Goal: Task Accomplishment & Management: Complete application form

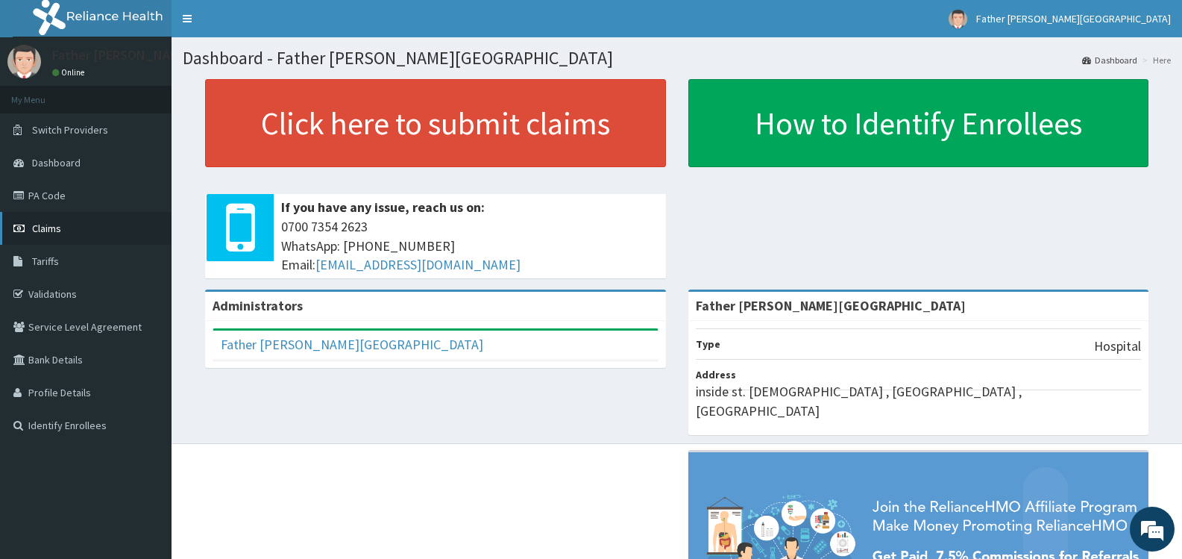
click at [45, 228] on span "Claims" at bounding box center [46, 228] width 29 height 13
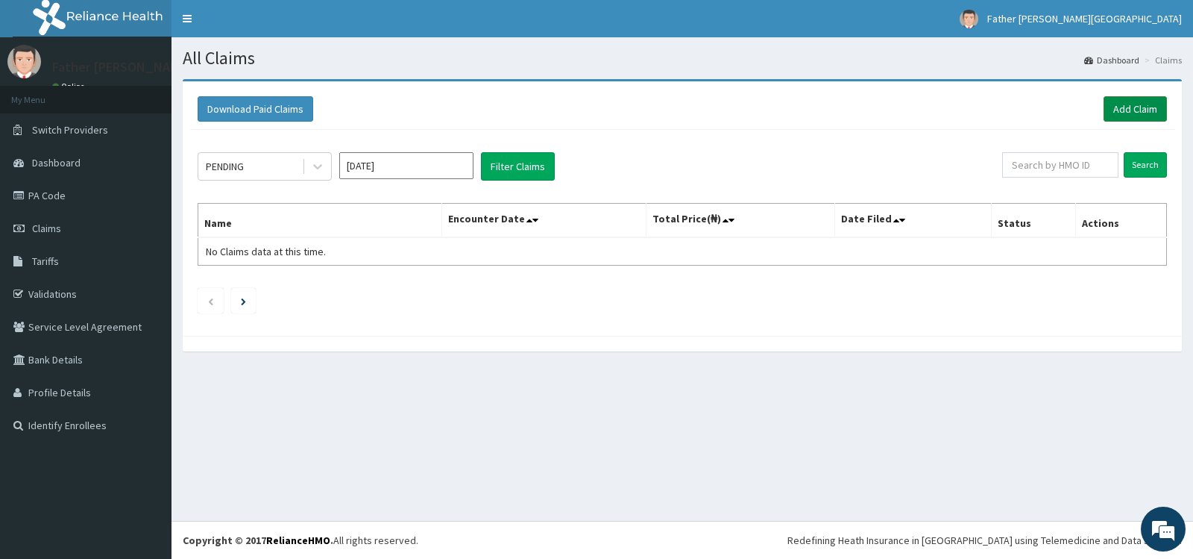
click at [1141, 108] on link "Add Claim" at bounding box center [1135, 108] width 63 height 25
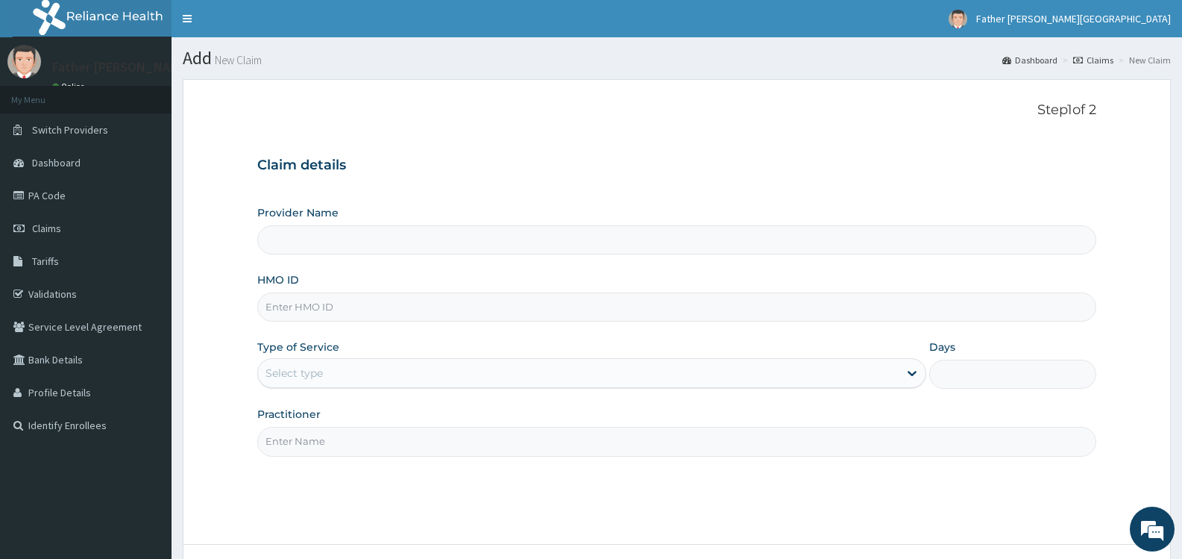
type input "Father [PERSON_NAME][GEOGRAPHIC_DATA]"
click at [355, 311] on input "HMO ID" at bounding box center [676, 306] width 839 height 29
type input "RAM/10035/E"
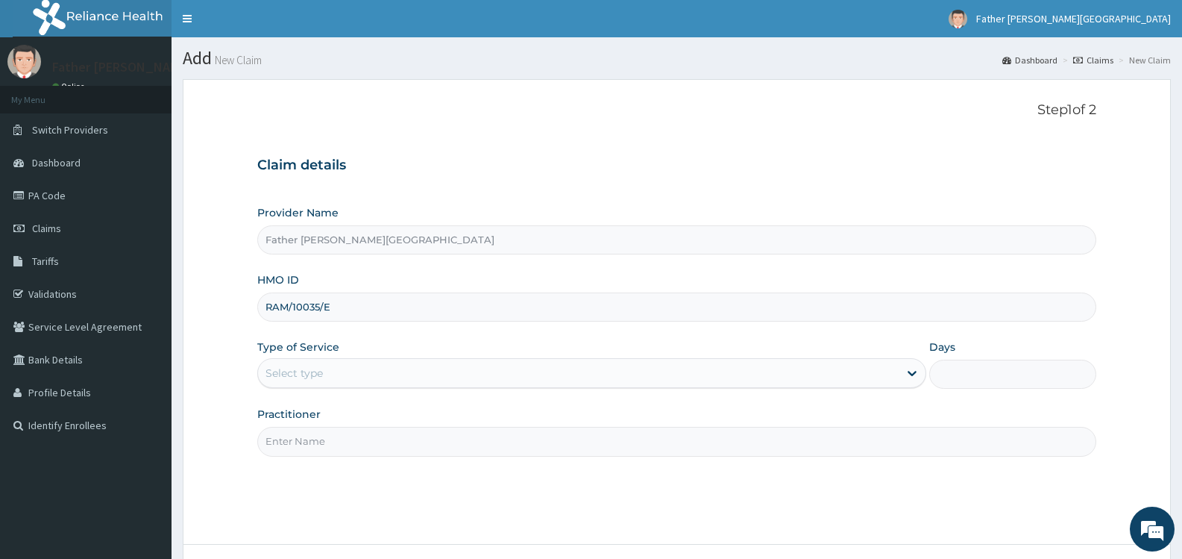
click at [381, 367] on div "Select type" at bounding box center [578, 373] width 640 height 24
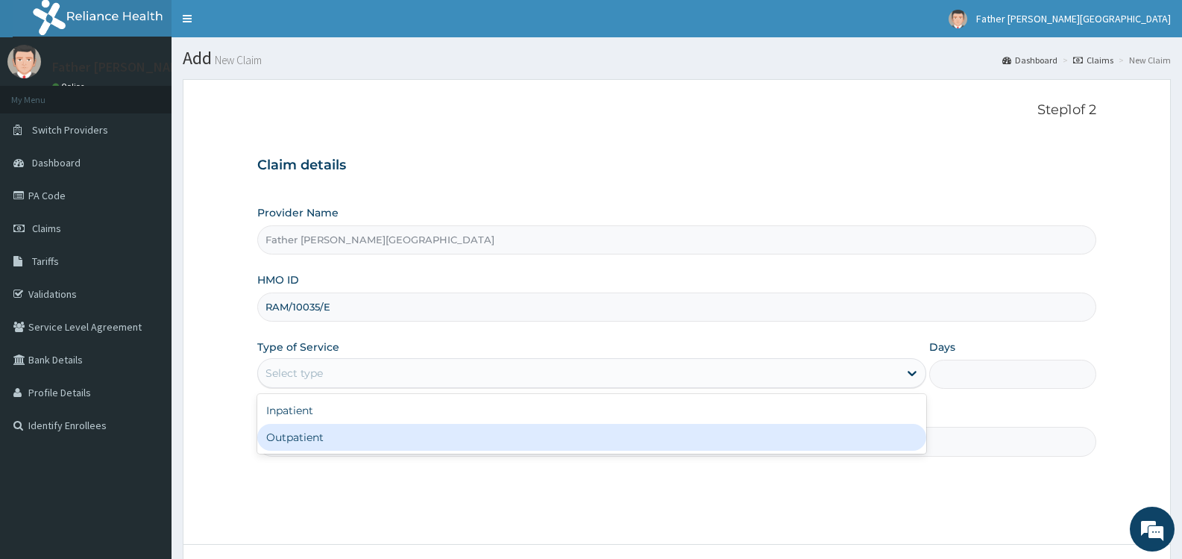
click at [370, 437] on div "Outpatient" at bounding box center [591, 437] width 668 height 27
type input "1"
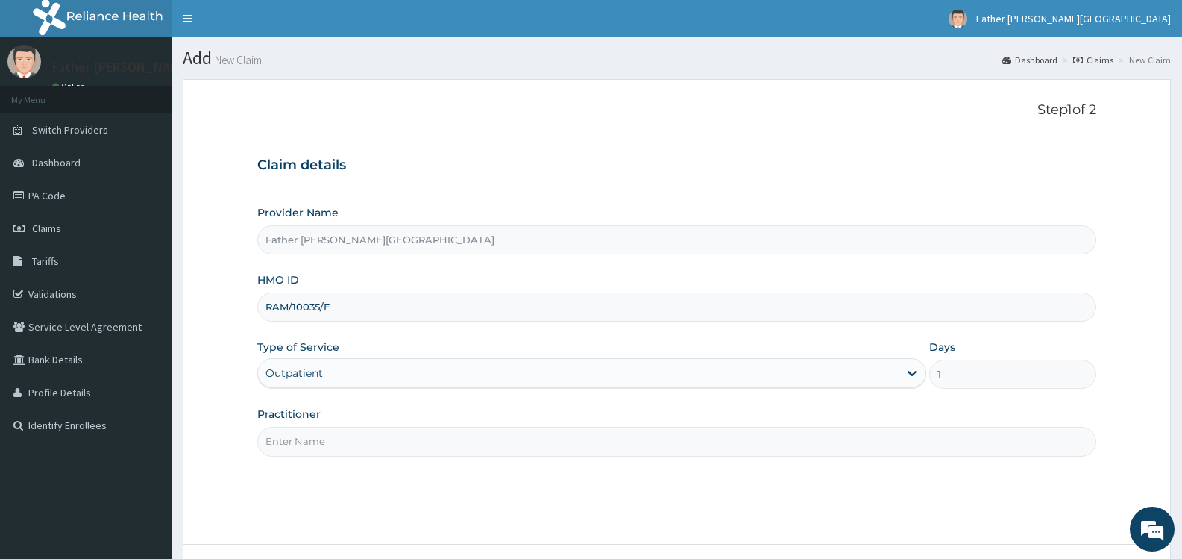
click at [442, 439] on input "Practitioner" at bounding box center [676, 441] width 839 height 29
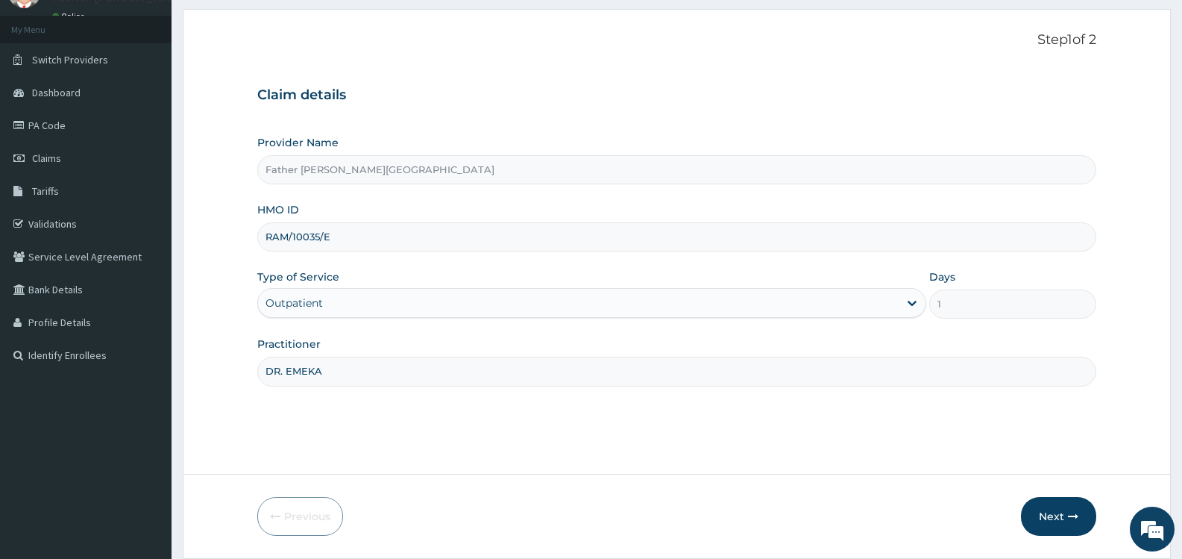
scroll to position [119, 0]
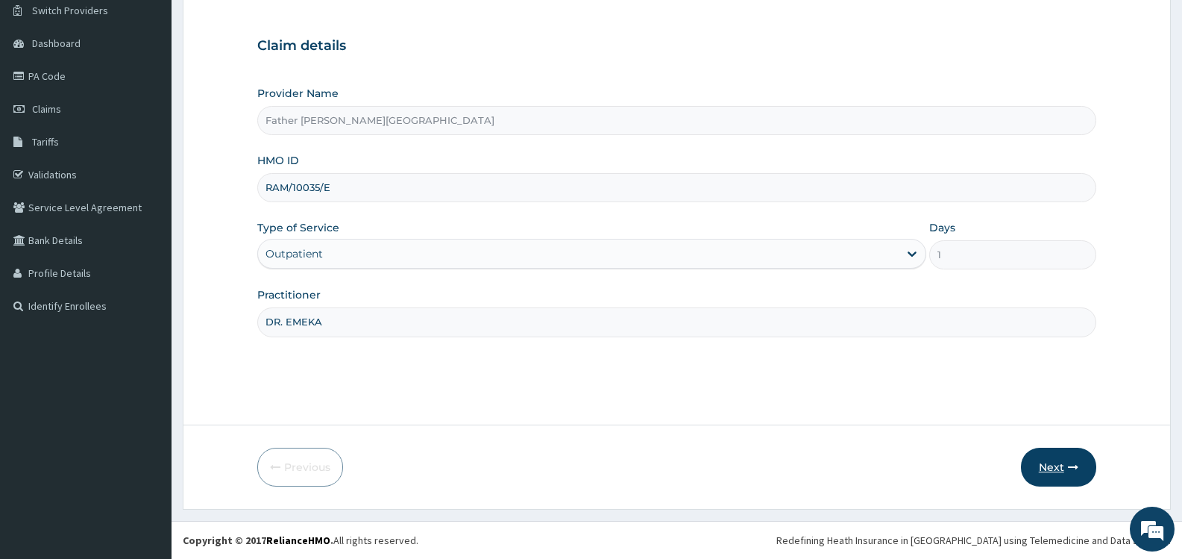
type input "DR. EMEKA"
click at [1056, 467] on button "Next" at bounding box center [1058, 466] width 75 height 39
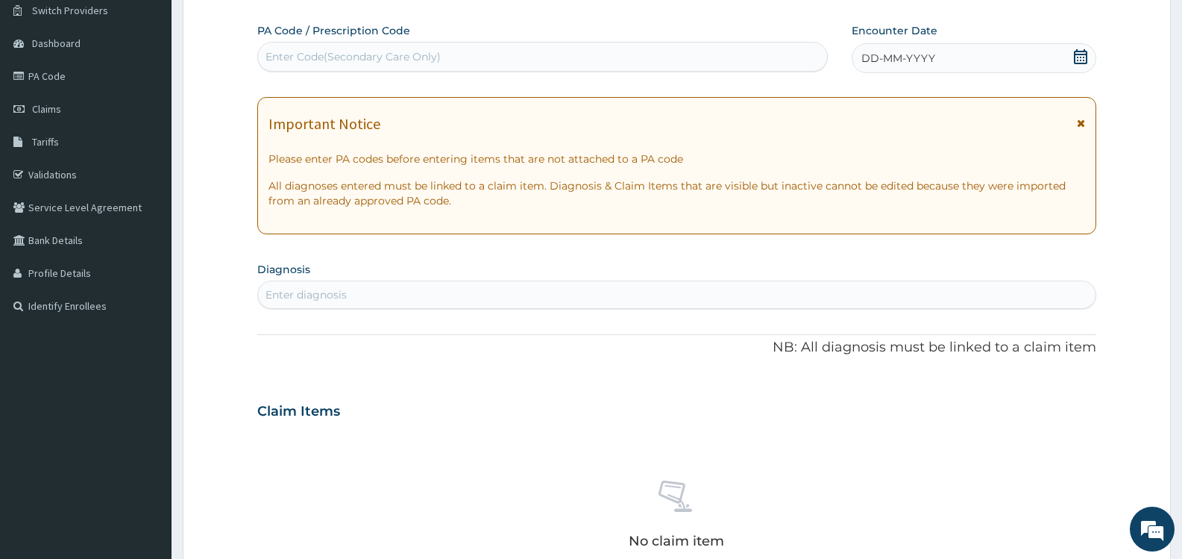
click at [1081, 59] on icon at bounding box center [1080, 56] width 15 height 15
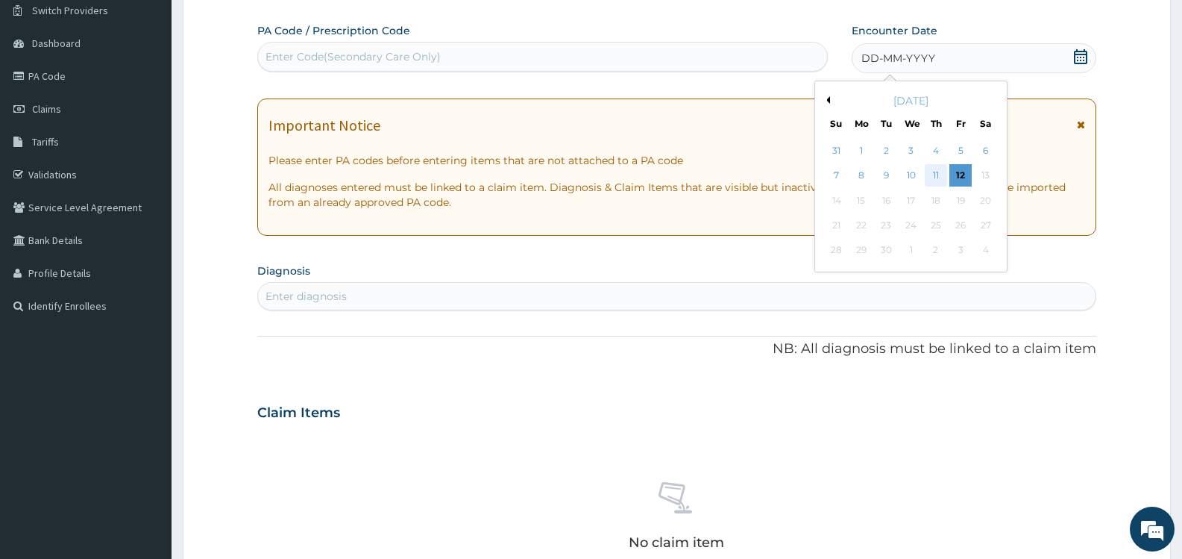
click at [934, 177] on div "11" at bounding box center [936, 176] width 22 height 22
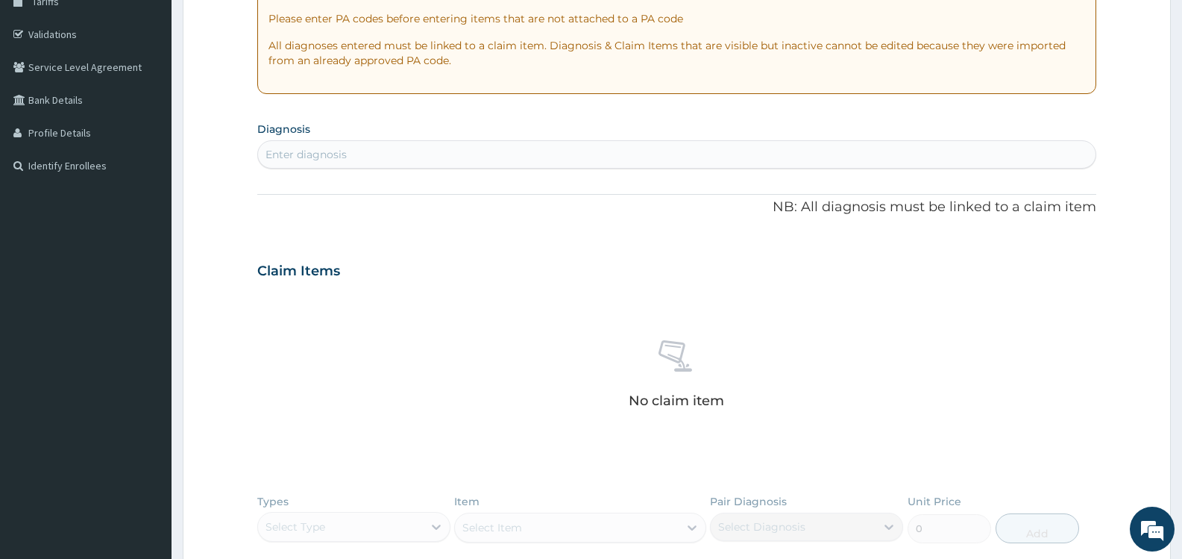
scroll to position [268, 0]
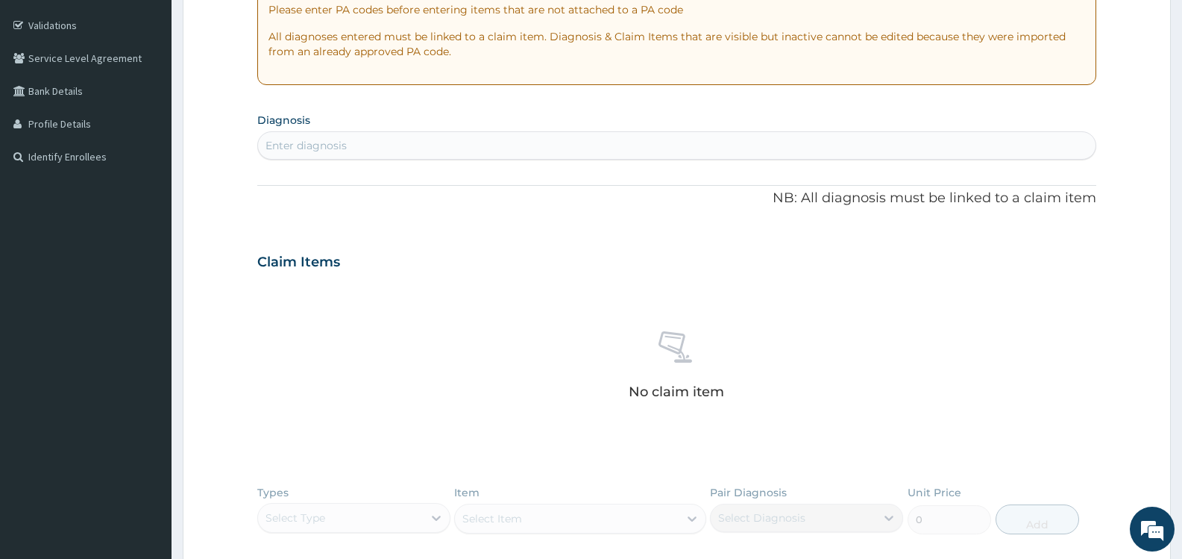
click at [347, 146] on div "Enter diagnosis" at bounding box center [306, 145] width 81 height 15
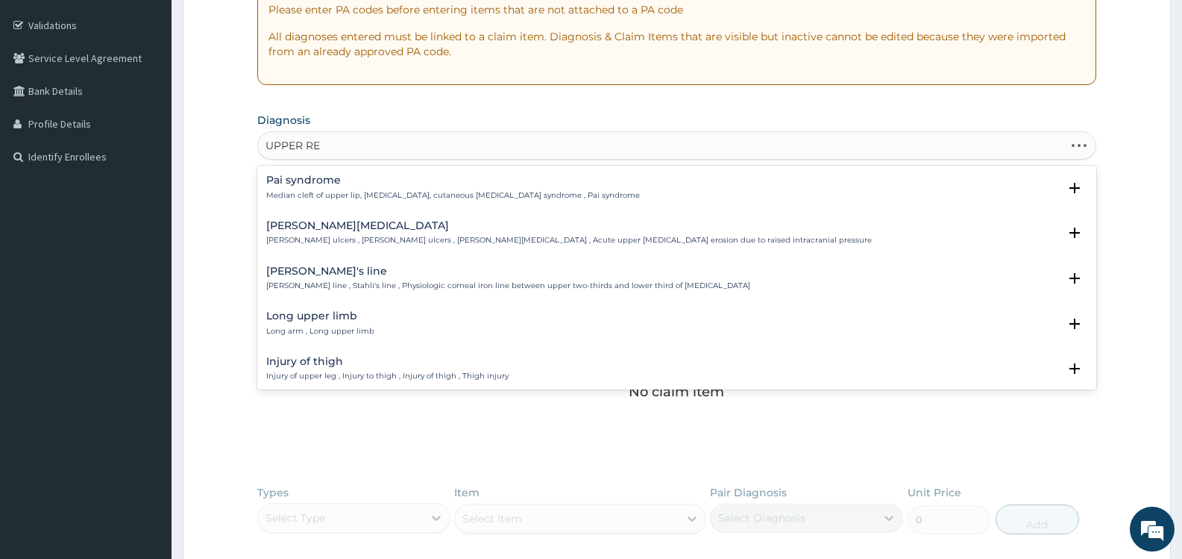
type input "UPPER RES"
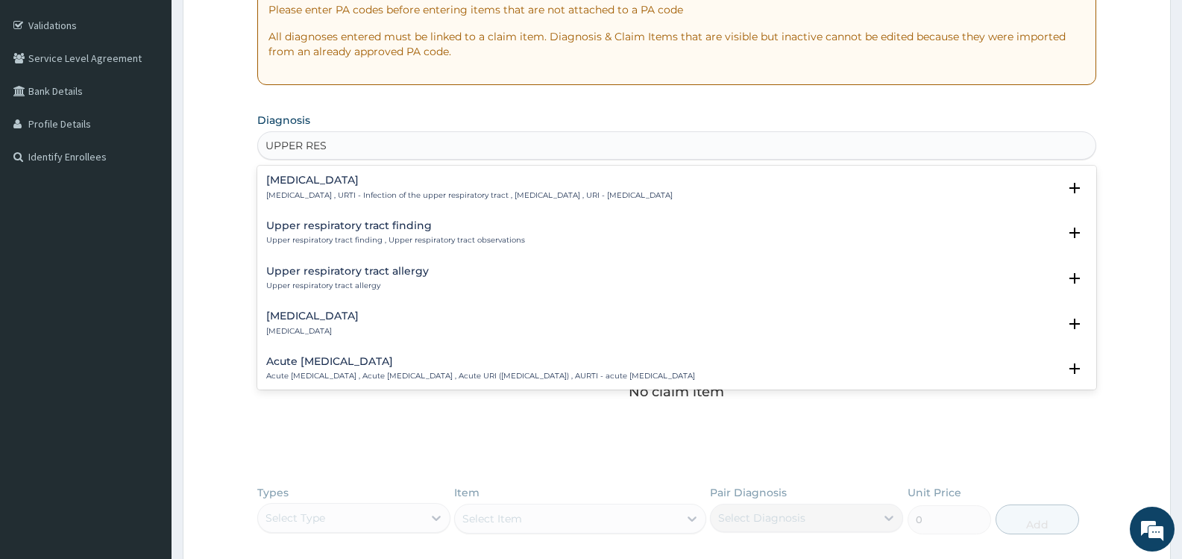
click at [364, 180] on h4 "Upper respiratory infection" at bounding box center [469, 180] width 406 height 11
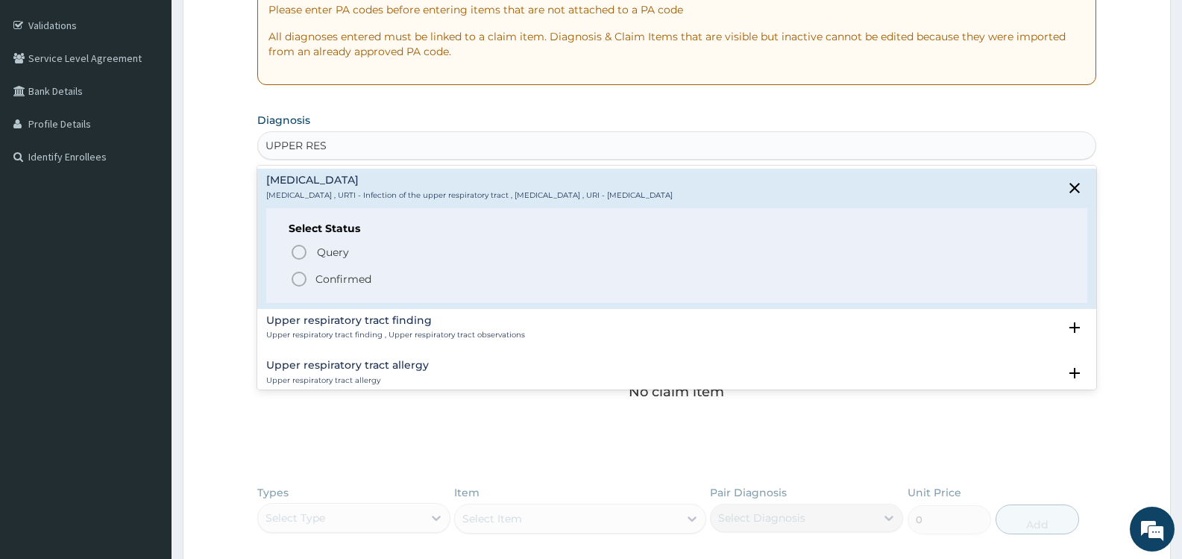
click at [350, 280] on p "Confirmed" at bounding box center [343, 278] width 56 height 15
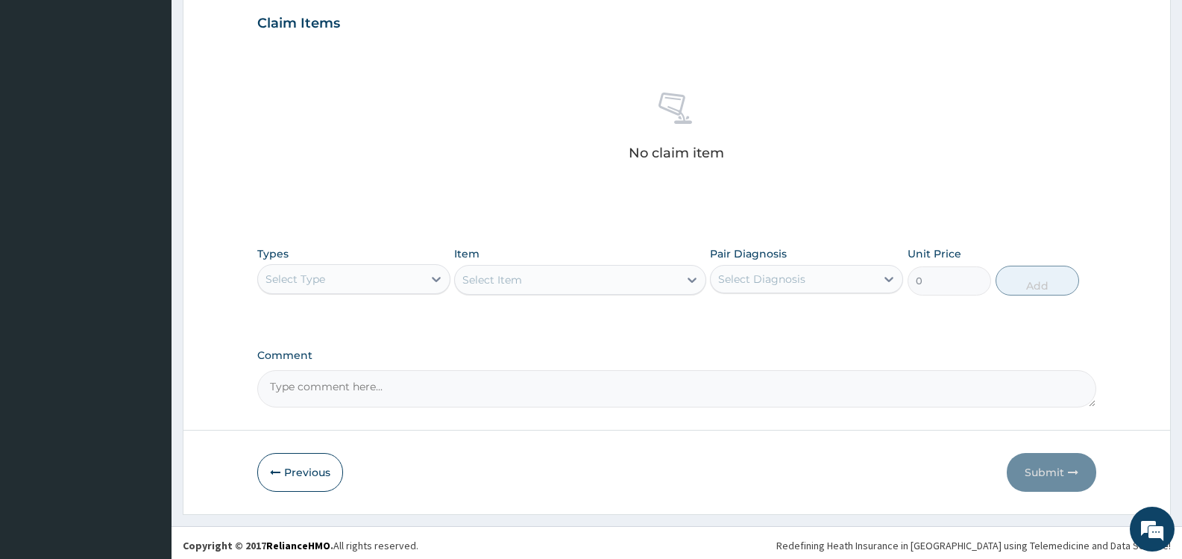
scroll to position [517, 0]
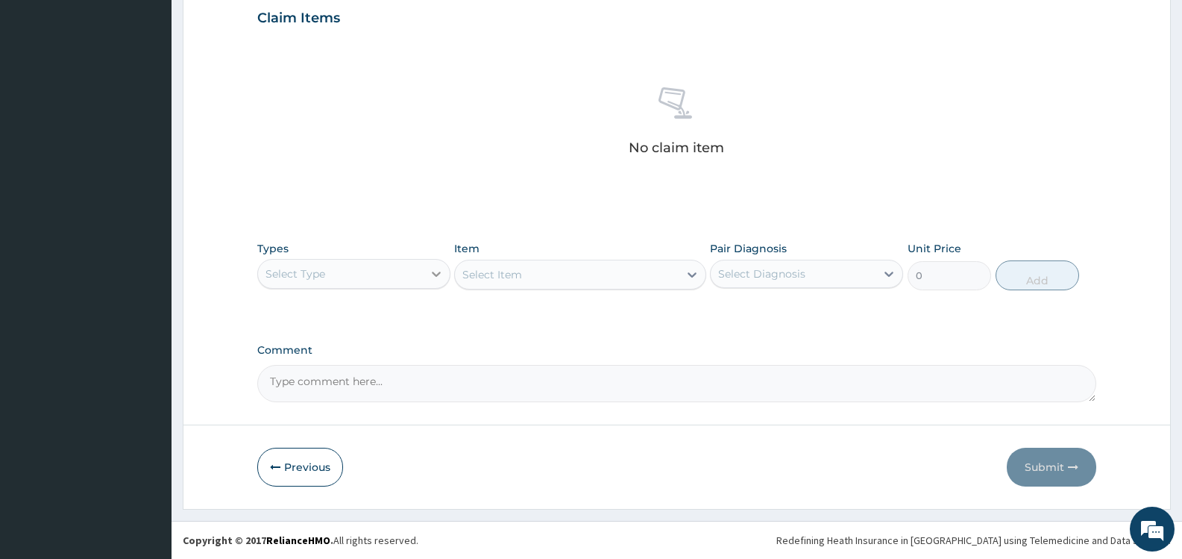
click at [425, 271] on div at bounding box center [436, 273] width 27 height 27
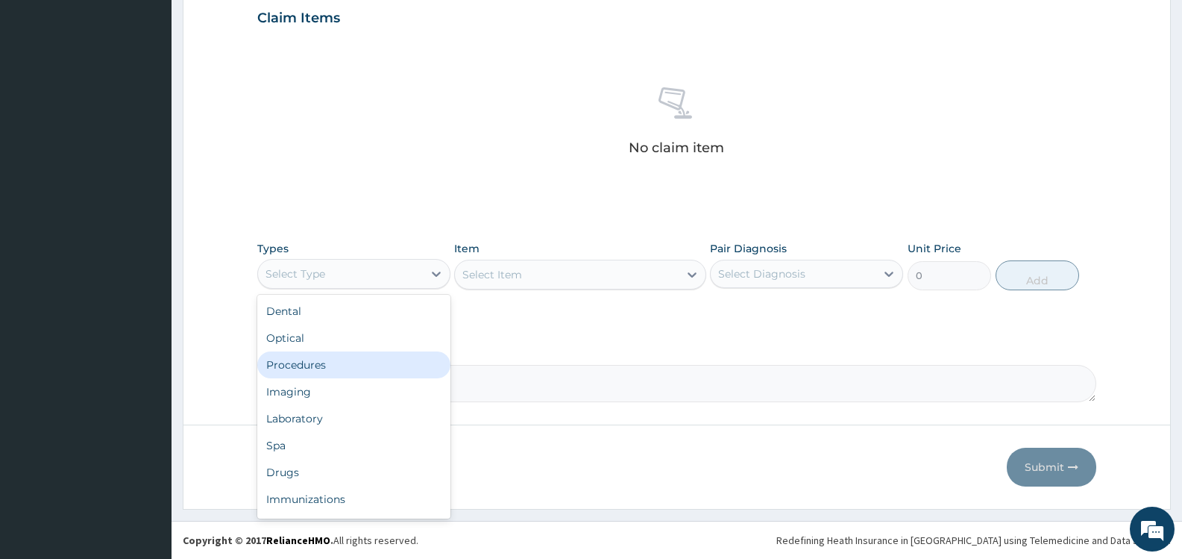
click at [351, 367] on div "Procedures" at bounding box center [353, 364] width 193 height 27
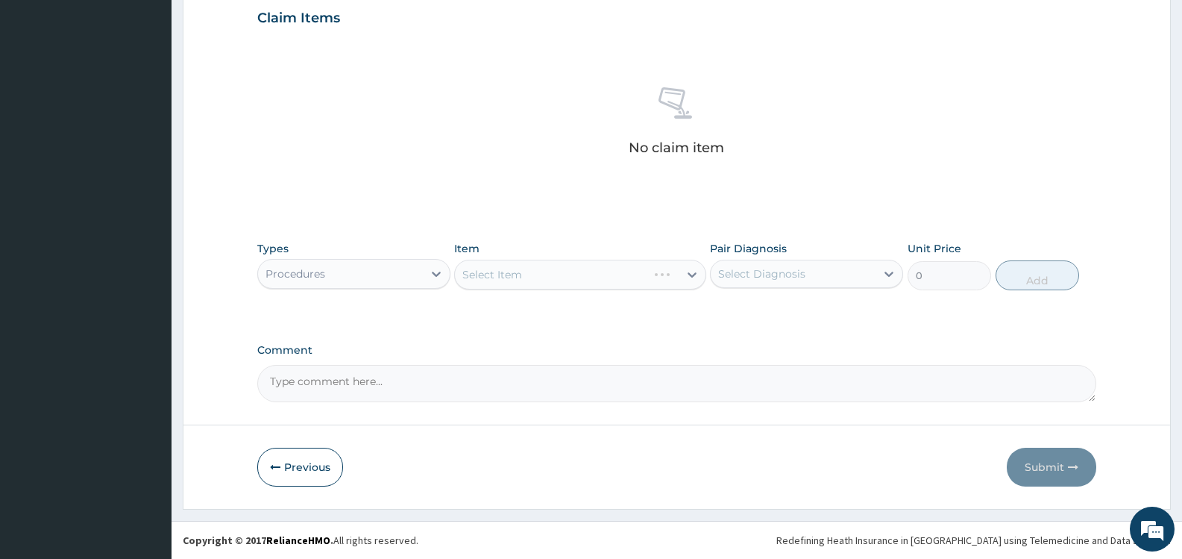
click at [753, 271] on div "Select Diagnosis" at bounding box center [761, 273] width 87 height 15
click at [741, 307] on label "Upper respiratory infection" at bounding box center [781, 310] width 92 height 15
checkbox input "true"
click at [694, 274] on icon at bounding box center [692, 274] width 9 height 5
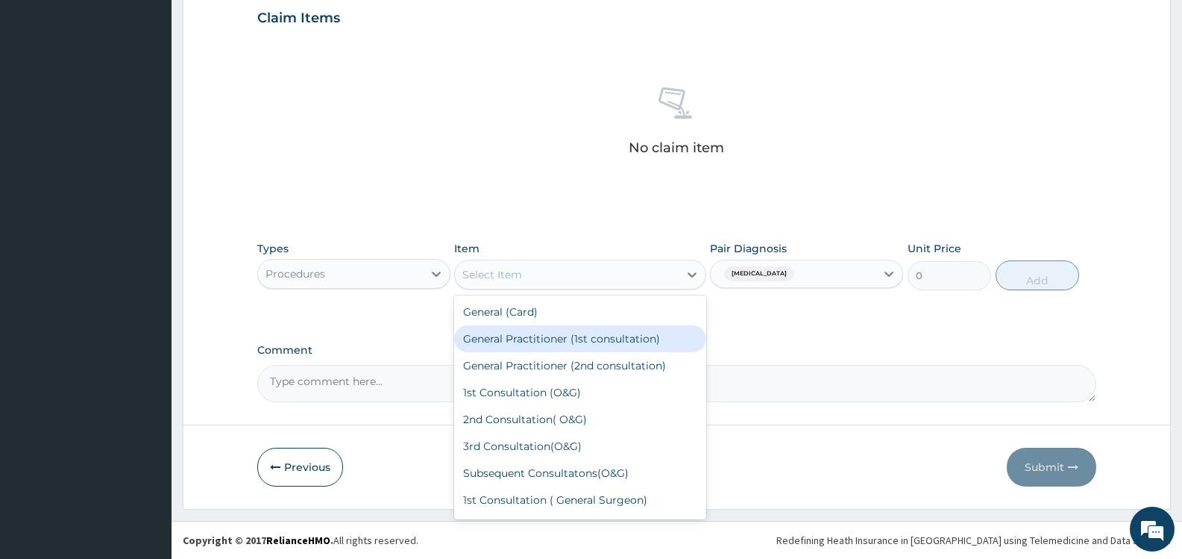
click at [612, 336] on div "General Practitioner (1st consultation)" at bounding box center [579, 338] width 251 height 27
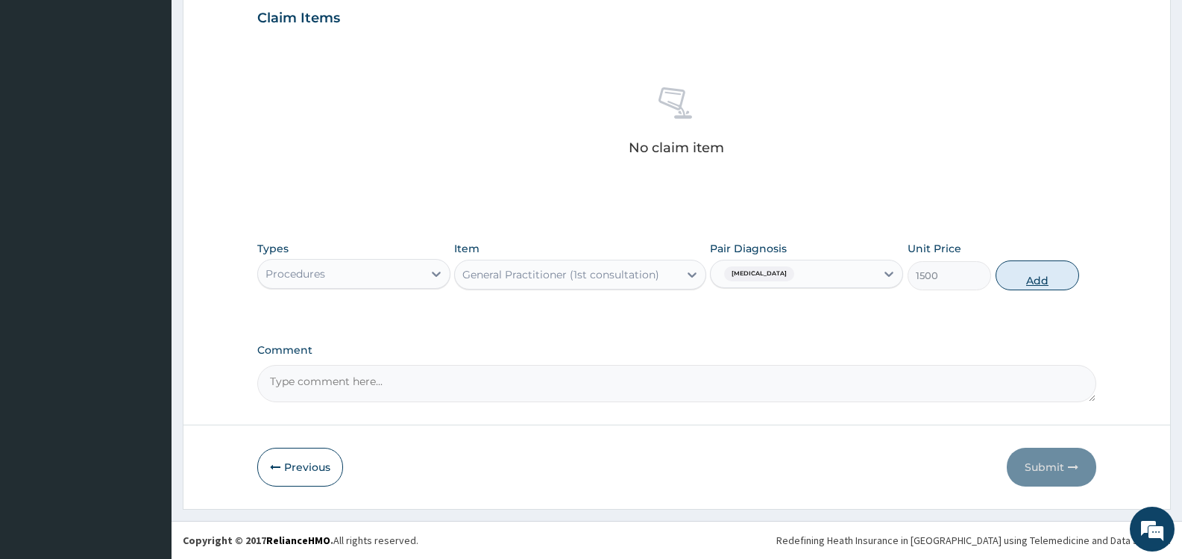
click at [1035, 277] on button "Add" at bounding box center [1038, 275] width 84 height 30
type input "0"
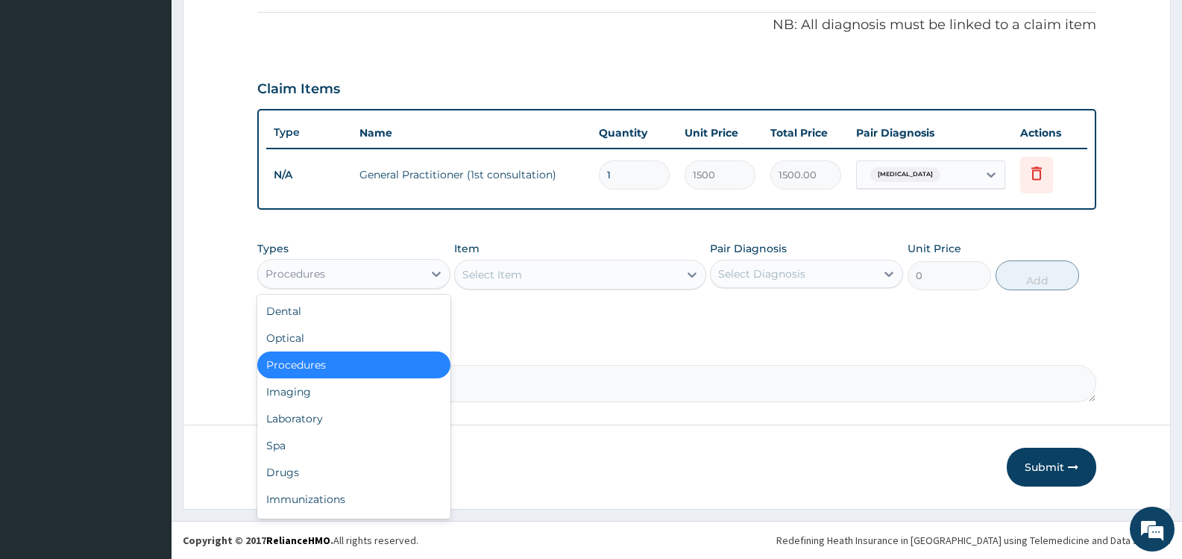
click at [335, 272] on div "Procedures" at bounding box center [340, 274] width 165 height 24
click at [294, 471] on div "Drugs" at bounding box center [353, 472] width 193 height 27
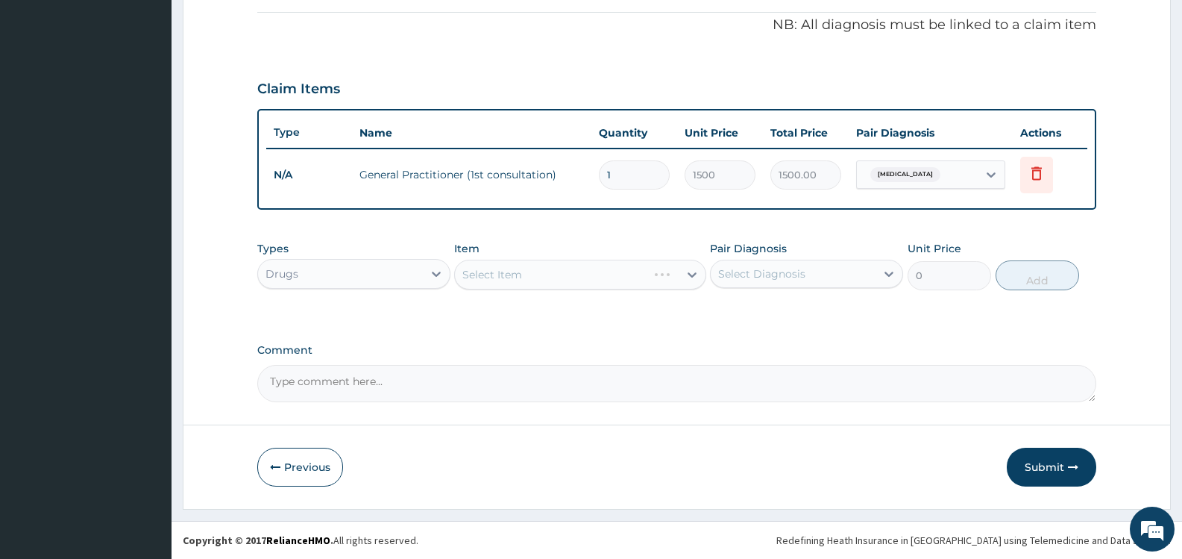
click at [797, 271] on div "Select Diagnosis" at bounding box center [761, 273] width 87 height 15
click at [780, 307] on label "Upper respiratory infection" at bounding box center [781, 310] width 92 height 15
checkbox input "true"
click at [636, 277] on div "Select Item" at bounding box center [566, 275] width 223 height 24
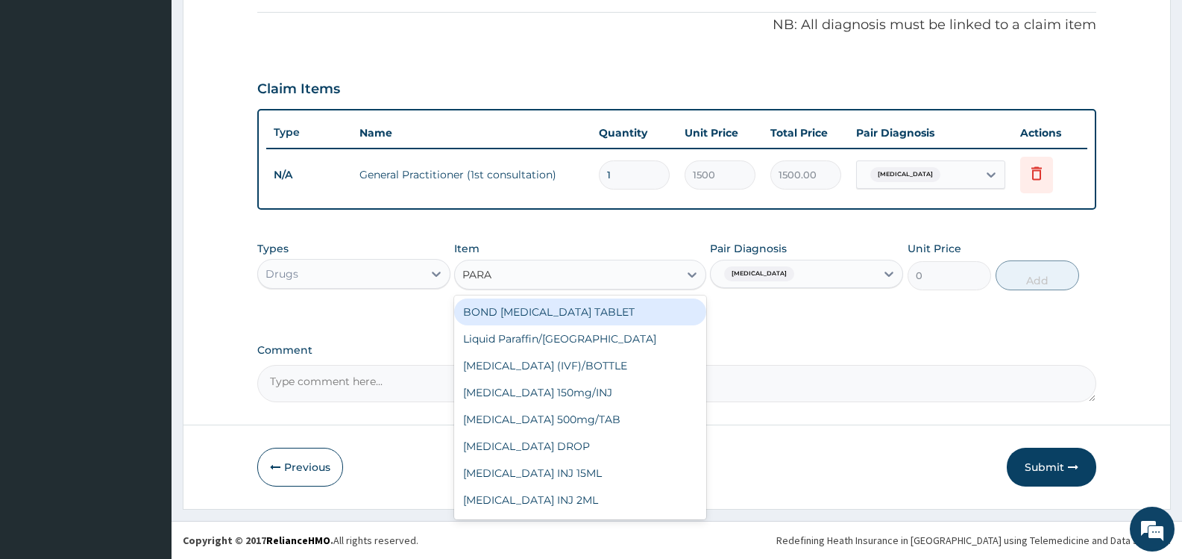
type input "PARAC"
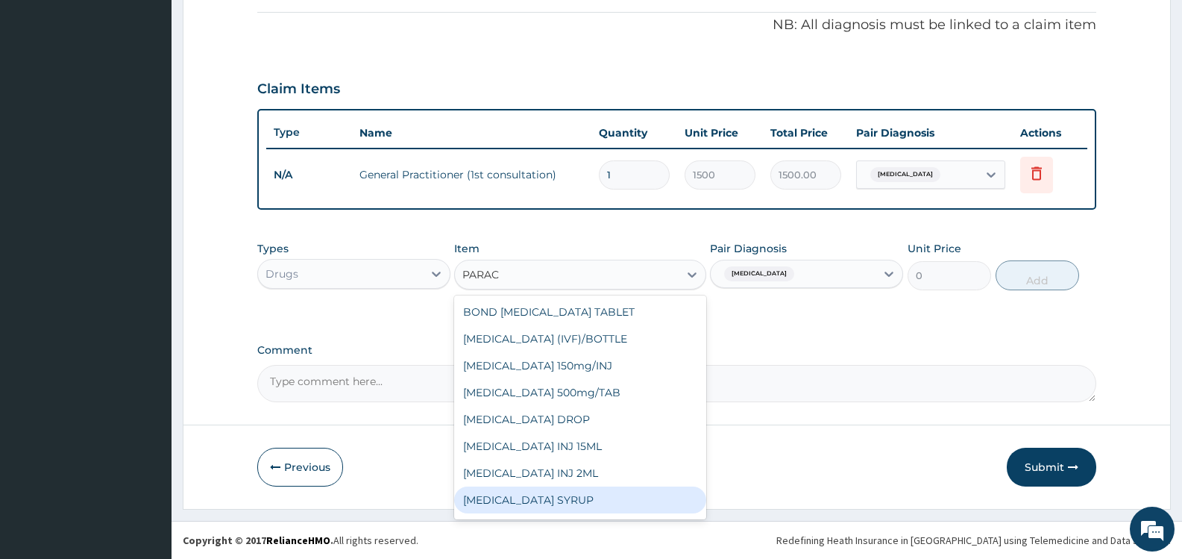
scroll to position [78, 0]
click at [597, 506] on div "Paracetamol Tab 500mg" at bounding box center [579, 502] width 251 height 27
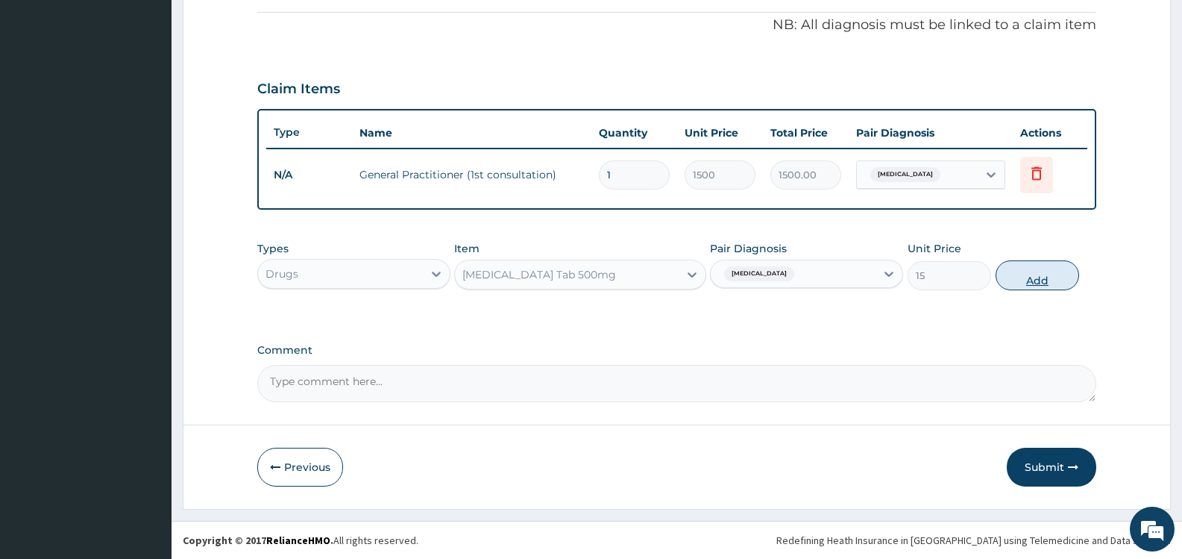
click at [1038, 275] on button "Add" at bounding box center [1038, 275] width 84 height 30
type input "0"
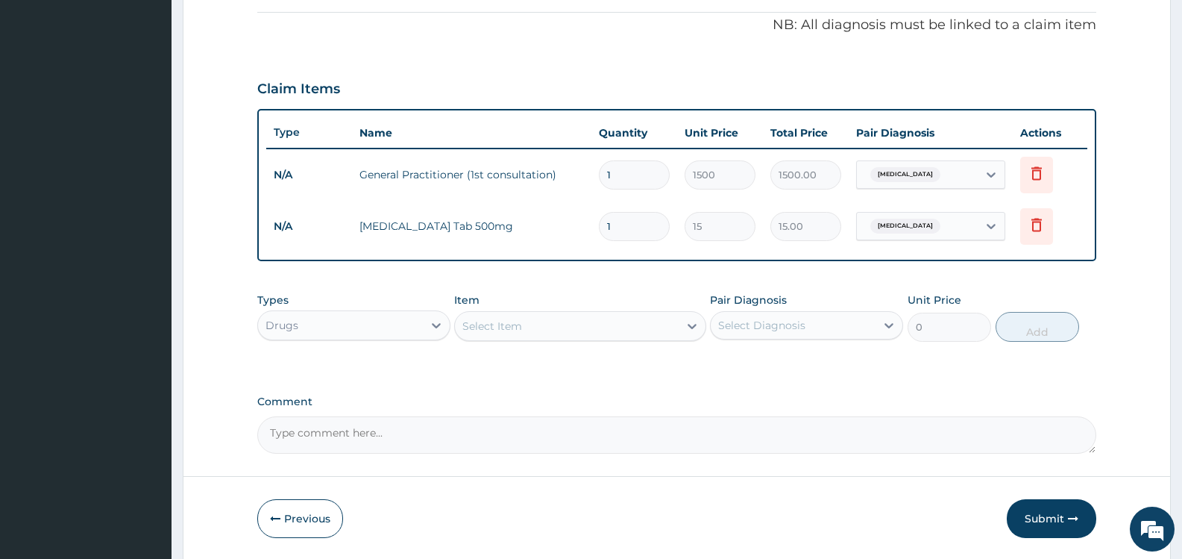
type input "18"
type input "270.00"
type input "18"
click at [534, 324] on div "Select Item" at bounding box center [566, 326] width 223 height 24
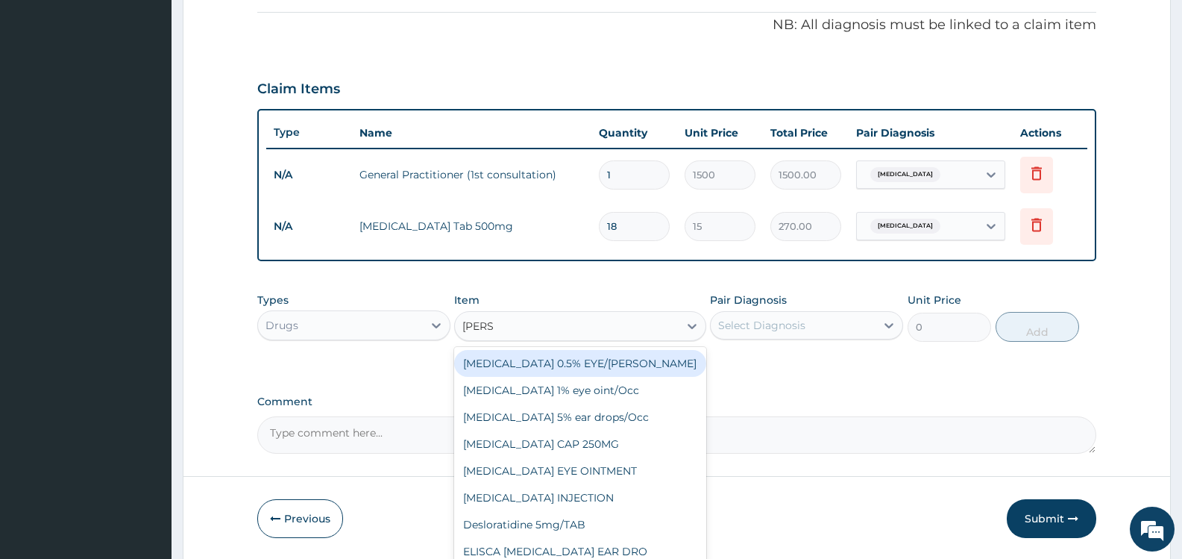
type input "LORAT"
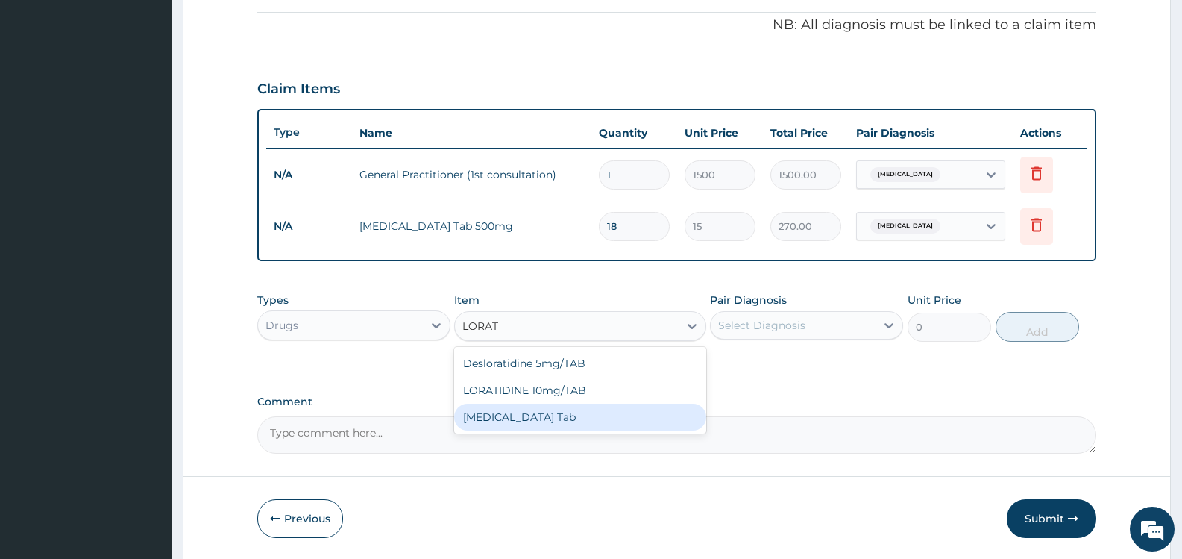
click at [572, 416] on div "Loratadine Tab" at bounding box center [579, 416] width 251 height 27
type input "50"
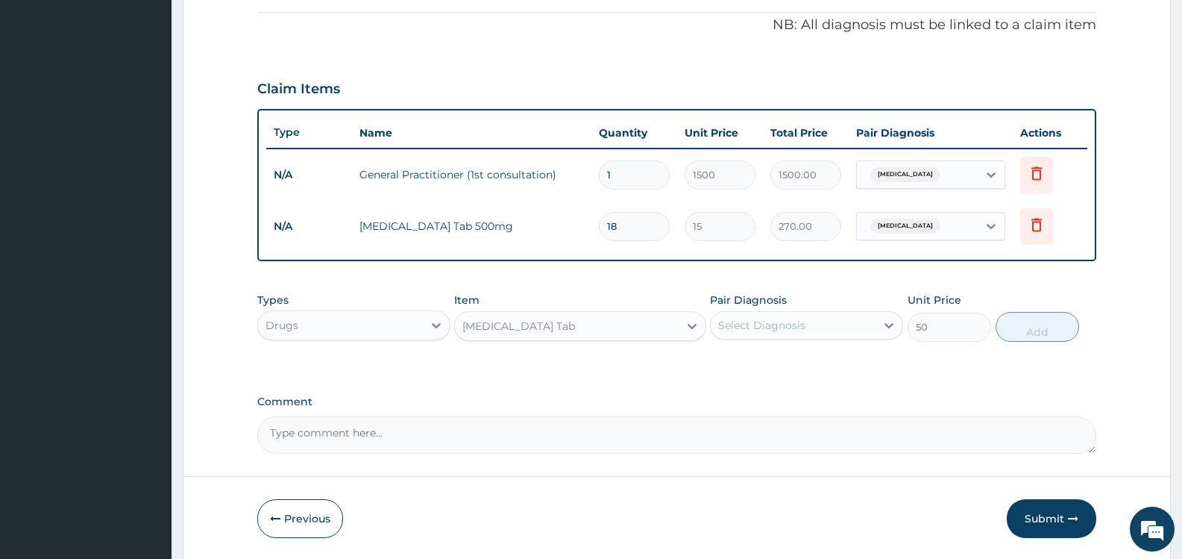
click at [800, 326] on div "Select Diagnosis" at bounding box center [761, 325] width 87 height 15
click at [781, 365] on label "Upper respiratory infection" at bounding box center [781, 361] width 92 height 15
checkbox input "true"
click at [1043, 333] on button "Add" at bounding box center [1038, 327] width 84 height 30
type input "0"
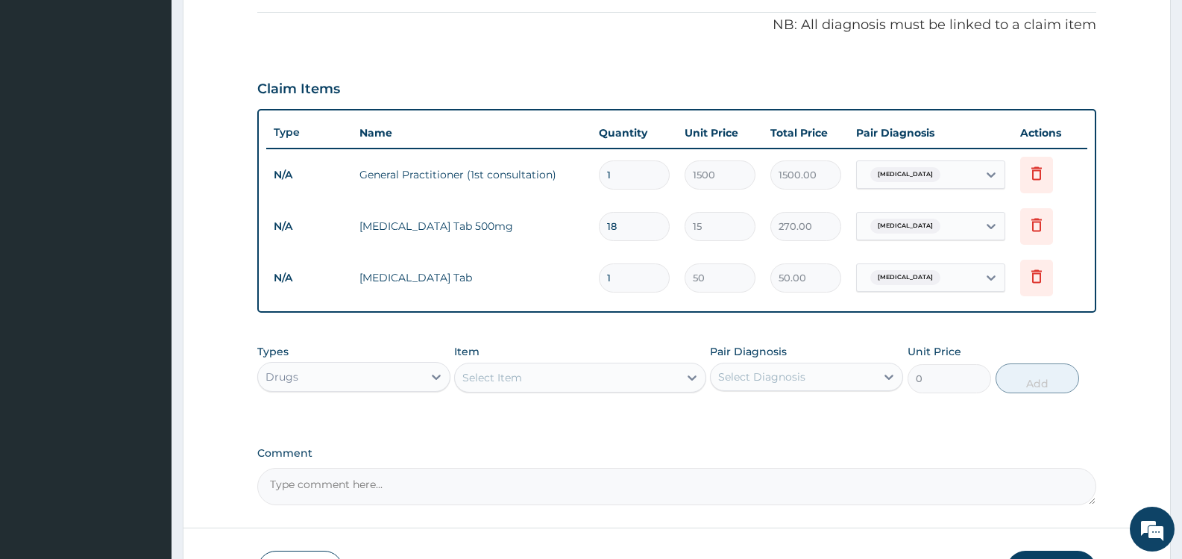
type input "2"
type input "100.00"
type input "3"
type input "150.00"
click at [497, 382] on div "Select Item" at bounding box center [492, 377] width 60 height 15
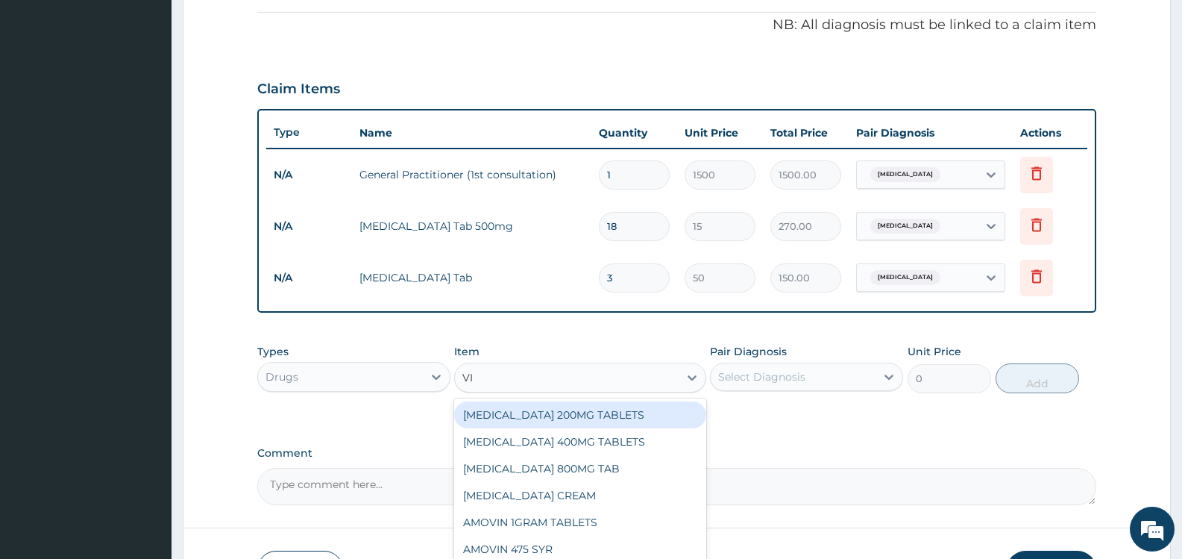
type input "VIT"
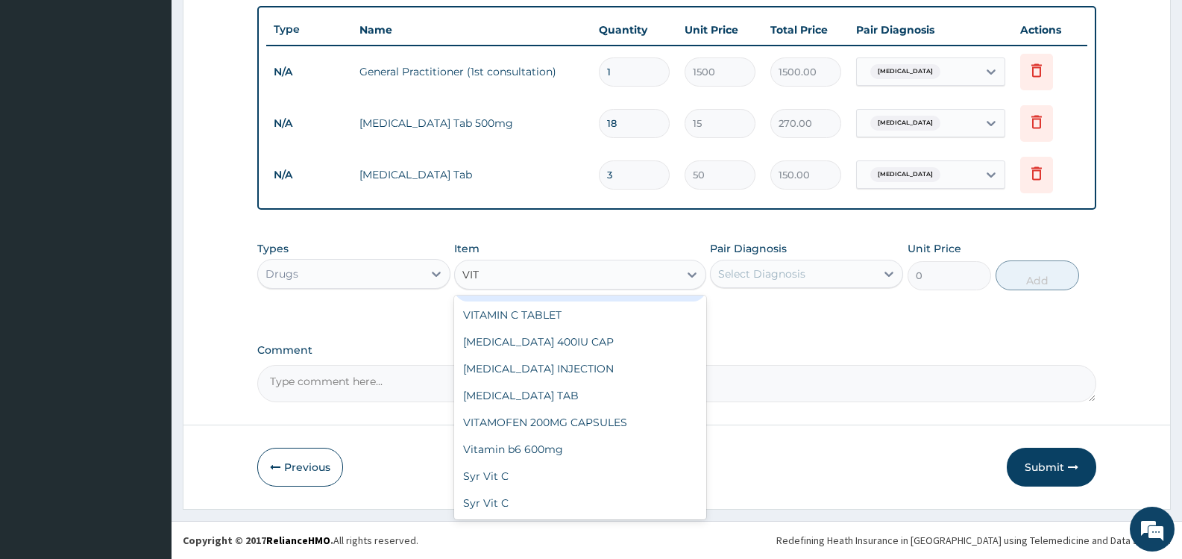
scroll to position [1110, 0]
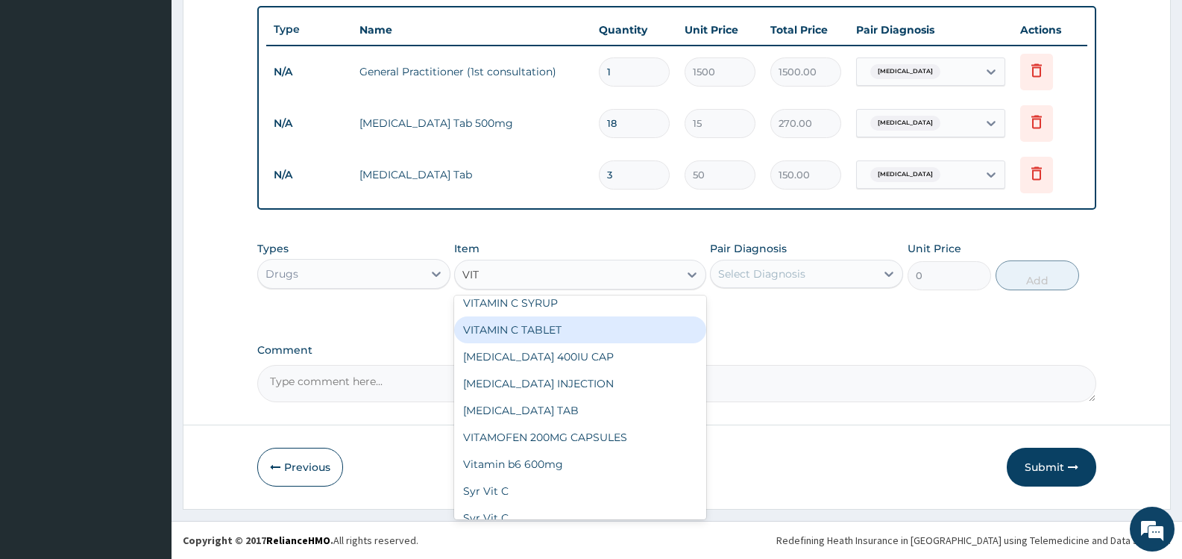
type input "2.62"
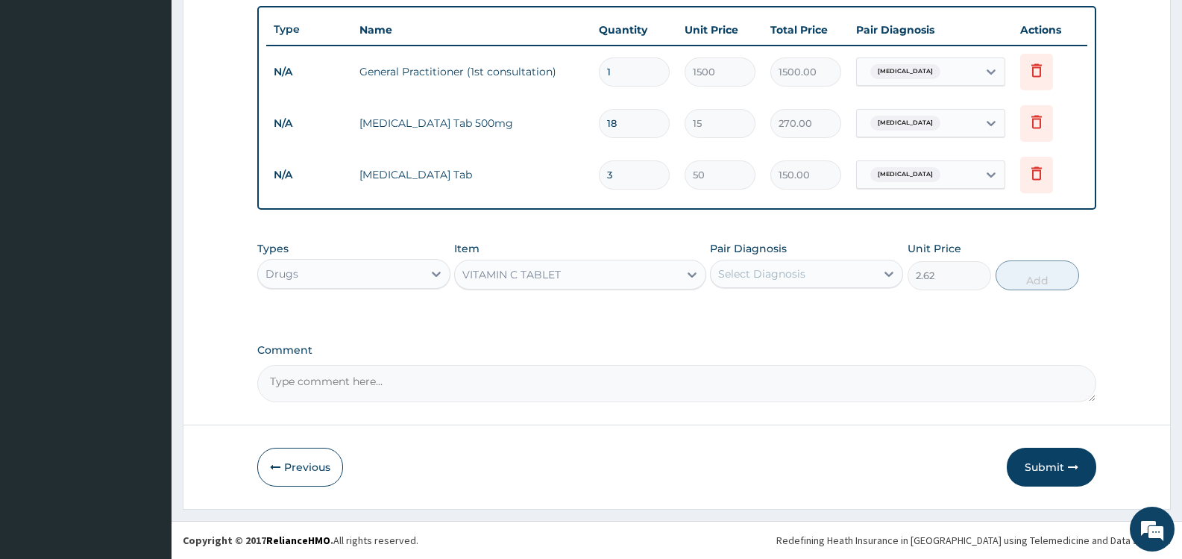
click at [795, 270] on div "Select Diagnosis" at bounding box center [761, 273] width 87 height 15
click at [800, 309] on label "Upper respiratory infection" at bounding box center [781, 310] width 92 height 15
checkbox input "true"
click at [1051, 276] on button "Add" at bounding box center [1038, 275] width 84 height 30
type input "0"
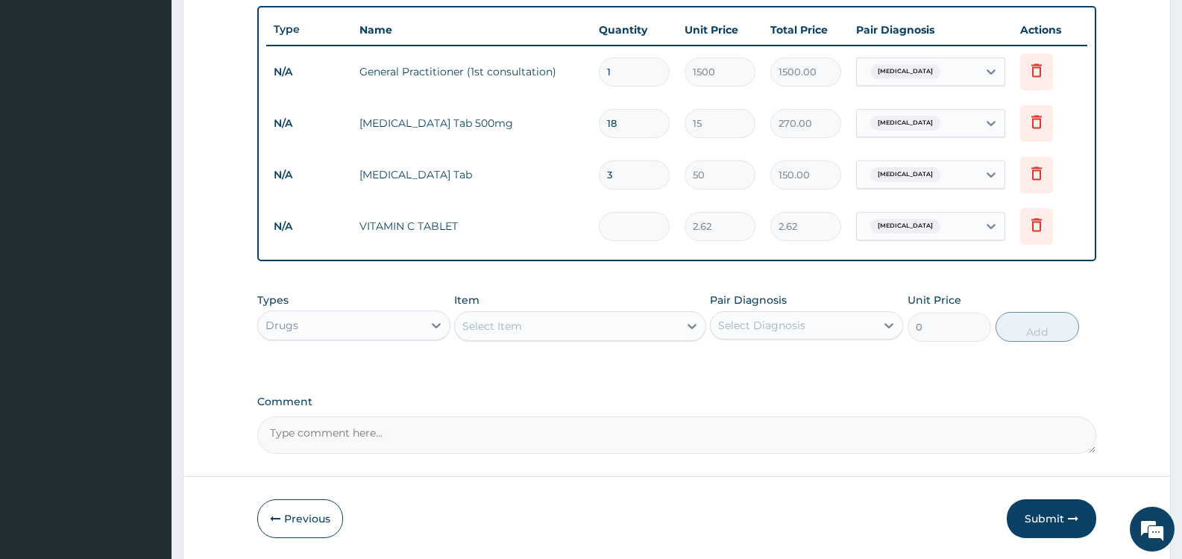
type input "0.00"
type input "3"
type input "7.86"
type input "30"
type input "78.60"
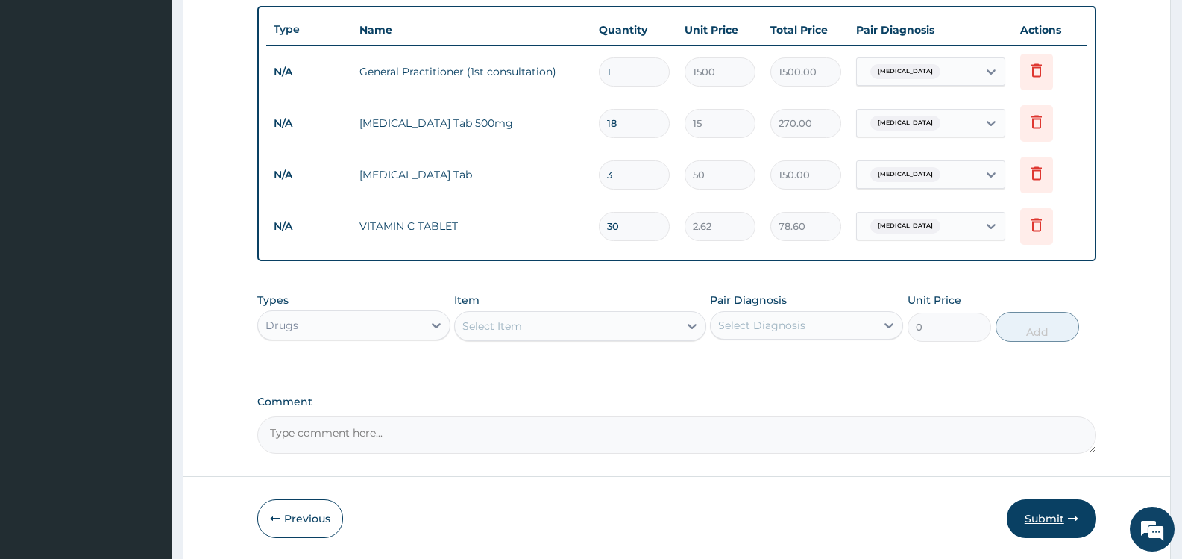
type input "30"
click at [1038, 518] on button "Submit" at bounding box center [1051, 518] width 89 height 39
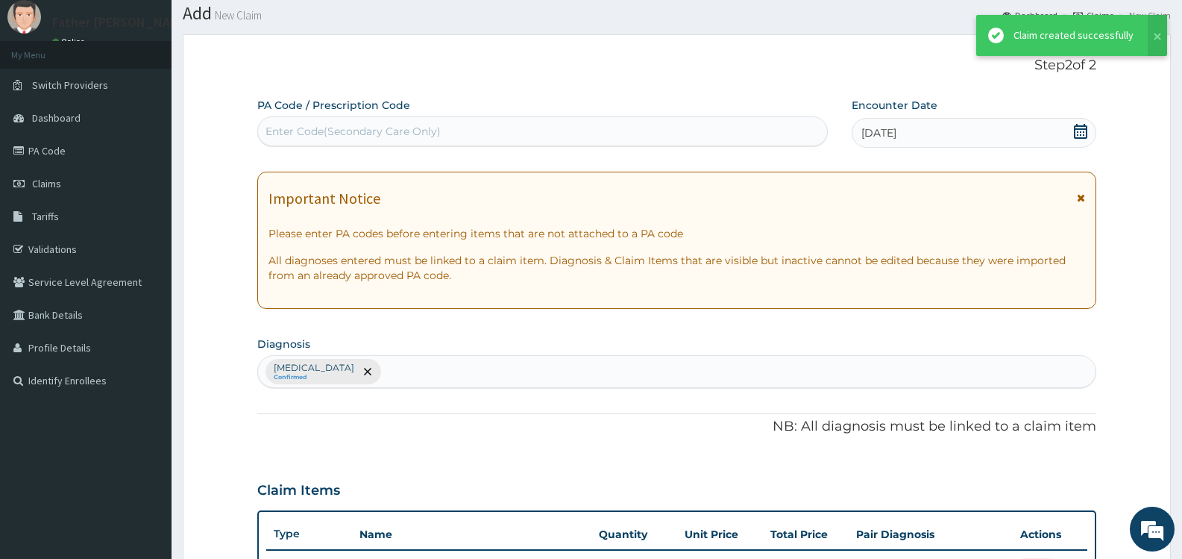
scroll to position [549, 0]
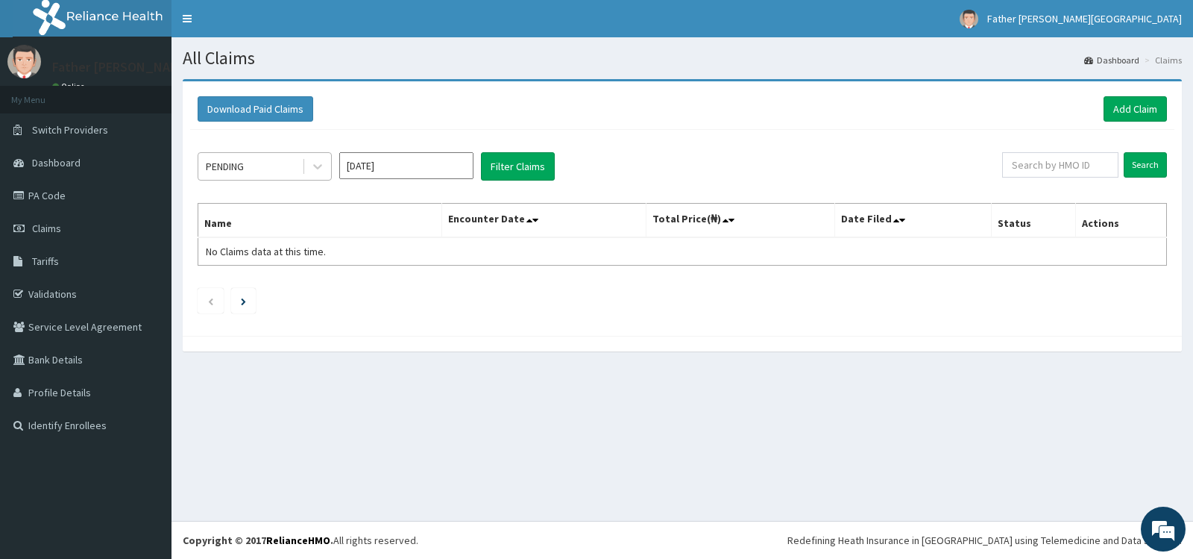
click at [294, 166] on div "PENDING" at bounding box center [250, 166] width 104 height 24
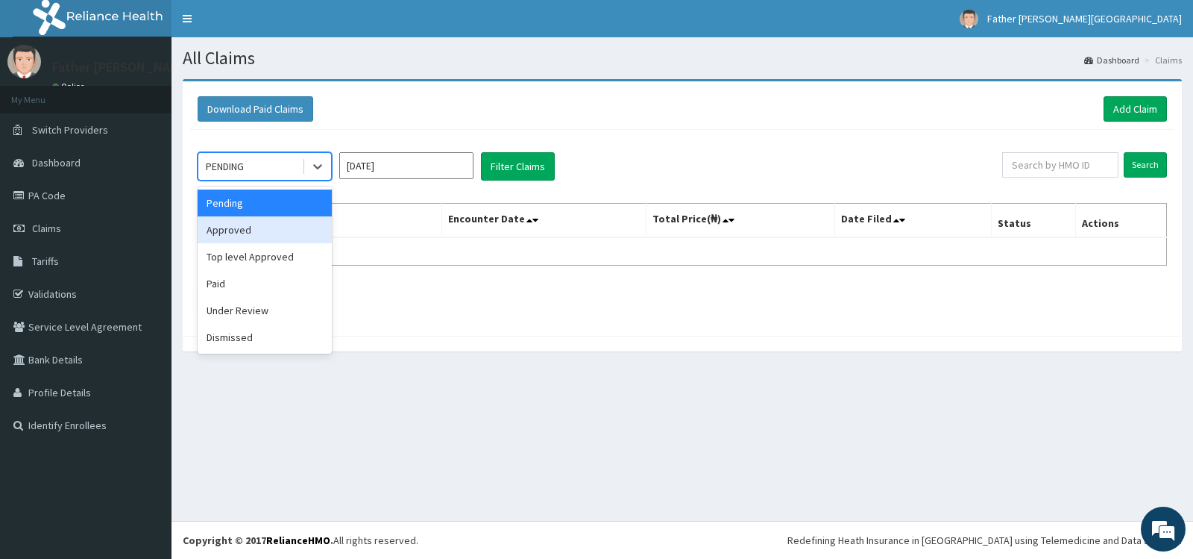
click at [248, 231] on div "Approved" at bounding box center [265, 229] width 134 height 27
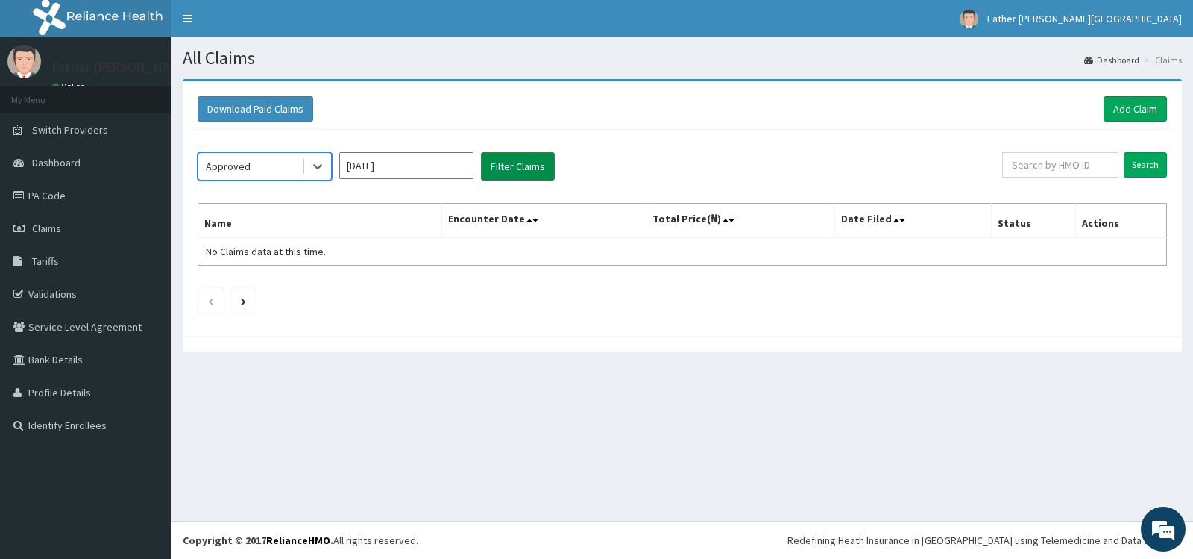
click at [520, 172] on button "Filter Claims" at bounding box center [518, 166] width 74 height 28
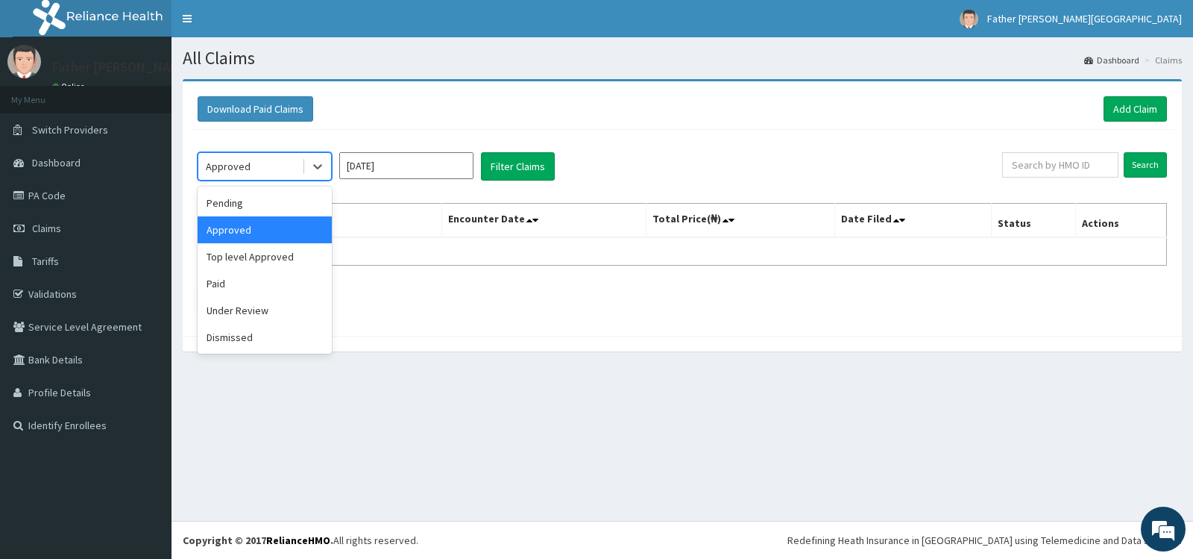
click at [289, 166] on div "Approved" at bounding box center [250, 166] width 104 height 24
click at [231, 287] on div "Paid" at bounding box center [265, 283] width 134 height 27
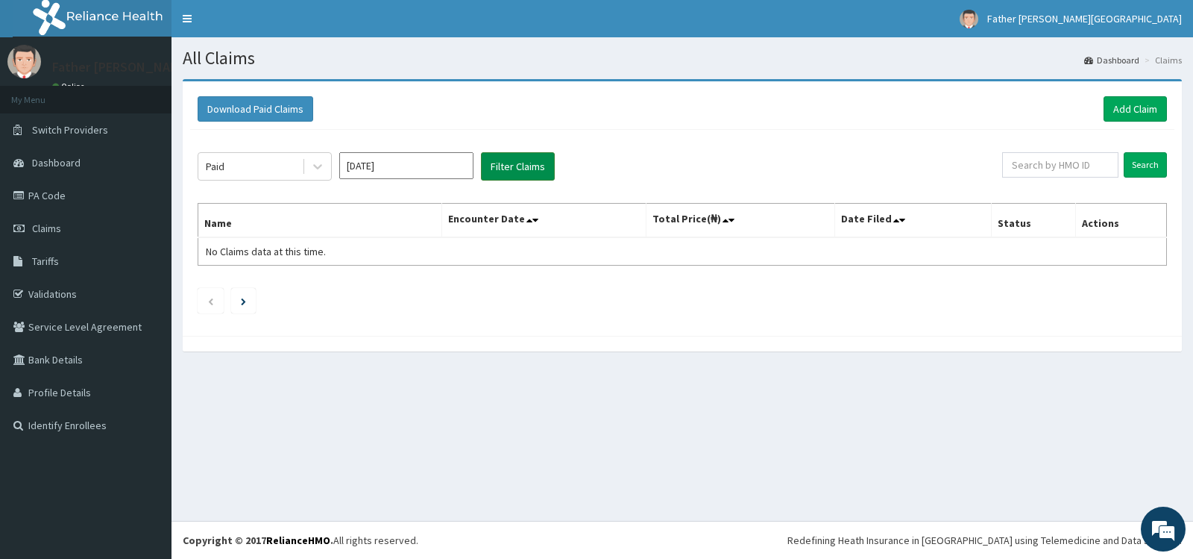
click at [517, 167] on button "Filter Claims" at bounding box center [518, 166] width 74 height 28
